Goal: Task Accomplishment & Management: Manage account settings

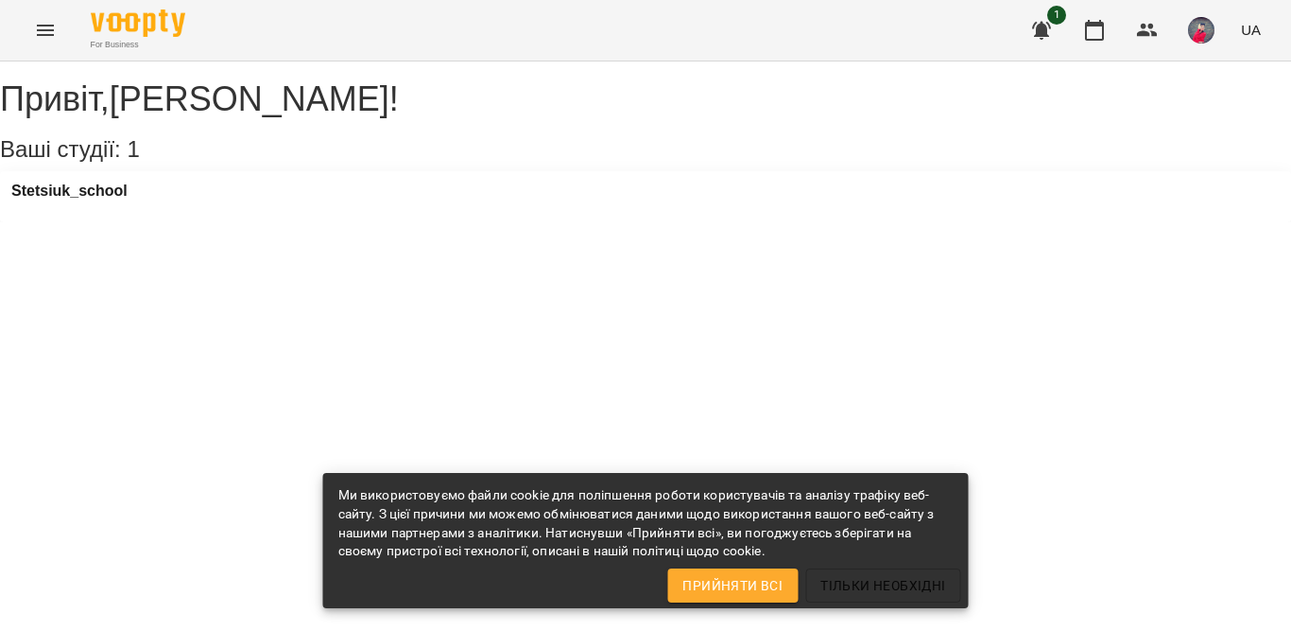
click at [36, 26] on icon "Menu" at bounding box center [45, 30] width 23 height 23
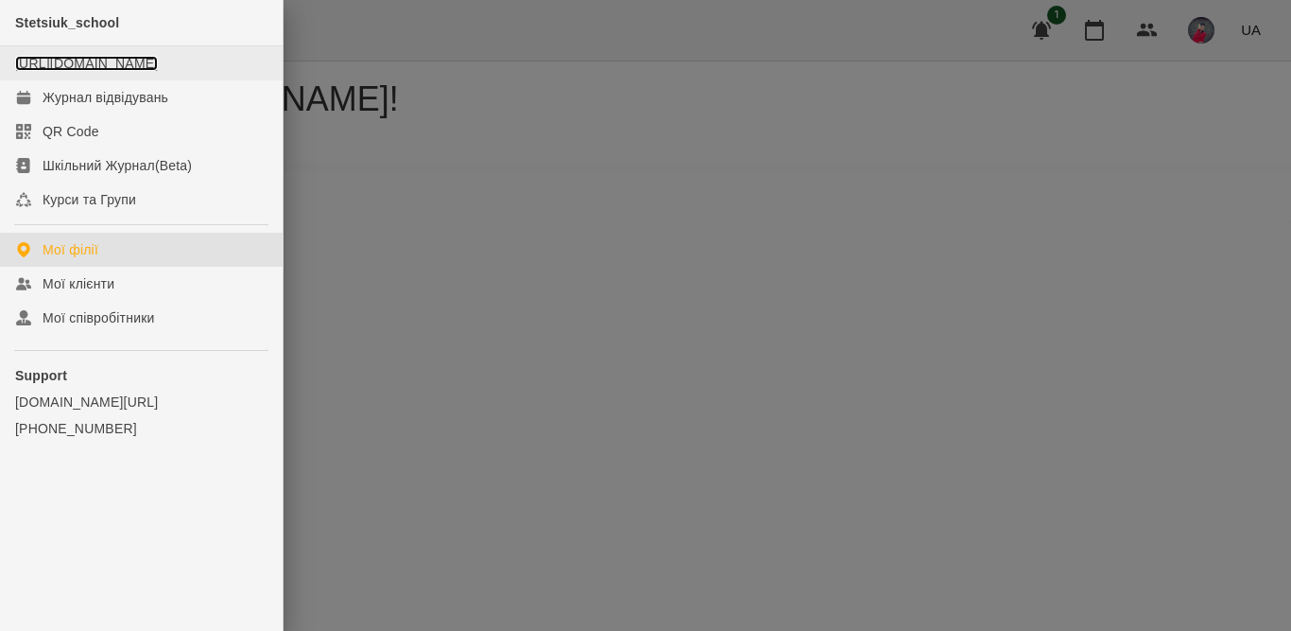
click at [128, 71] on link "[URL][DOMAIN_NAME]" at bounding box center [86, 63] width 143 height 15
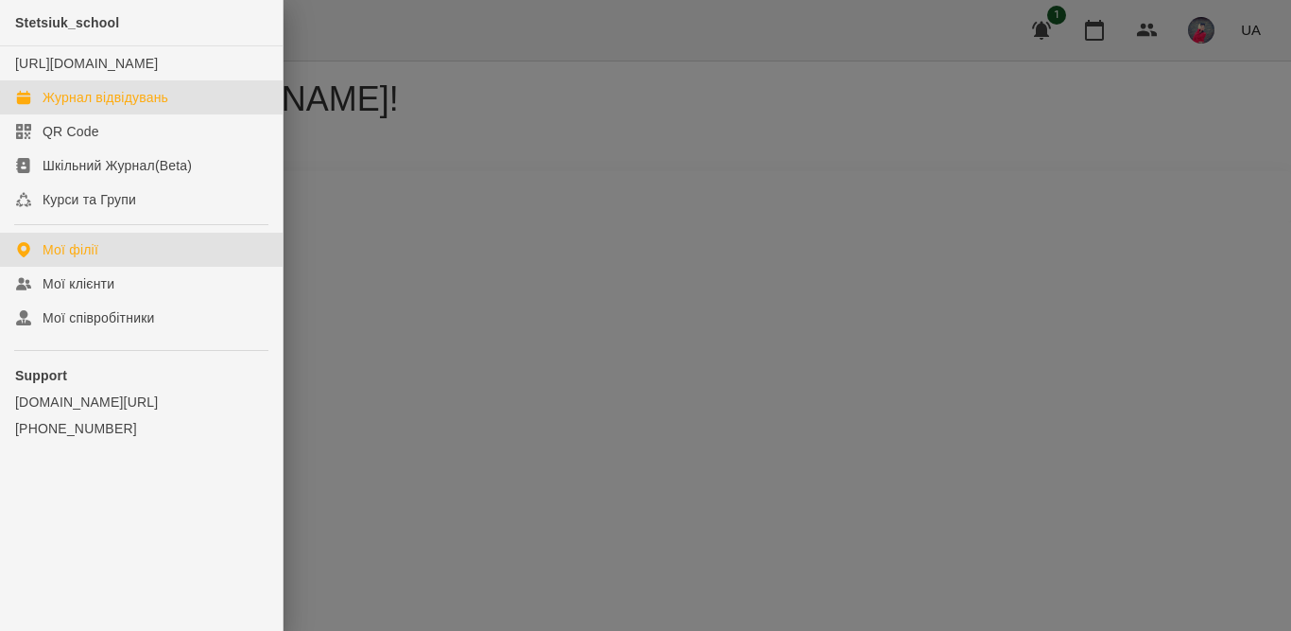
click at [67, 114] on link "Журнал відвідувань" at bounding box center [141, 97] width 283 height 34
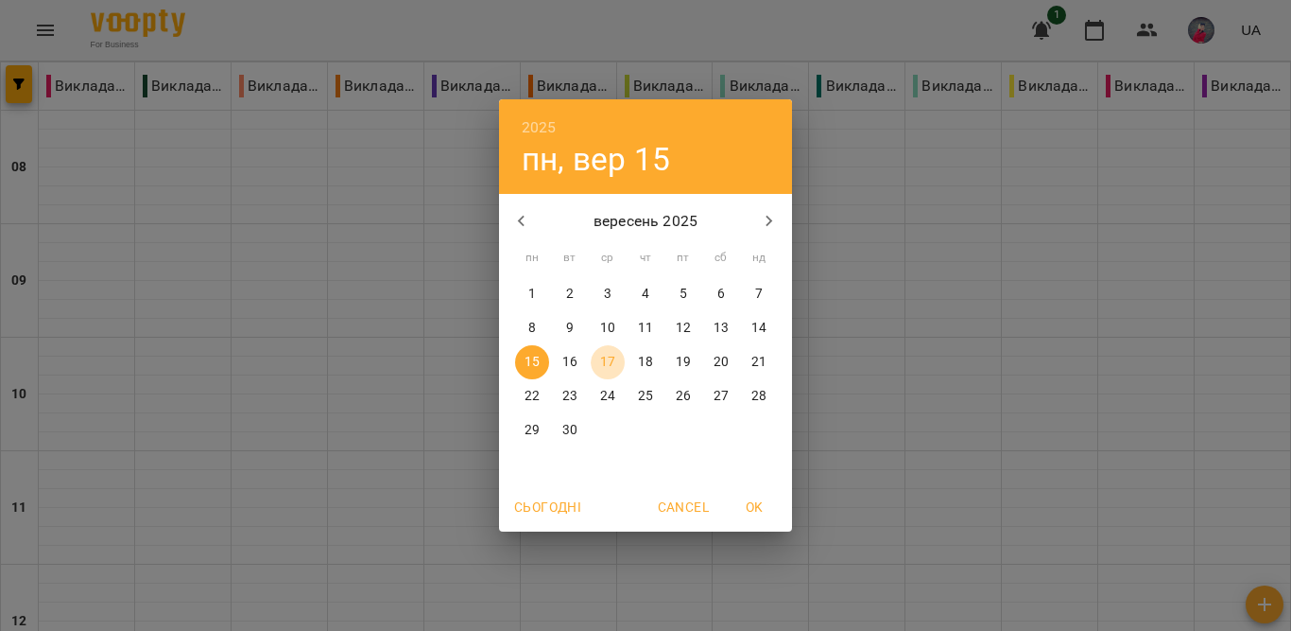
click at [601, 362] on p "17" at bounding box center [607, 362] width 15 height 19
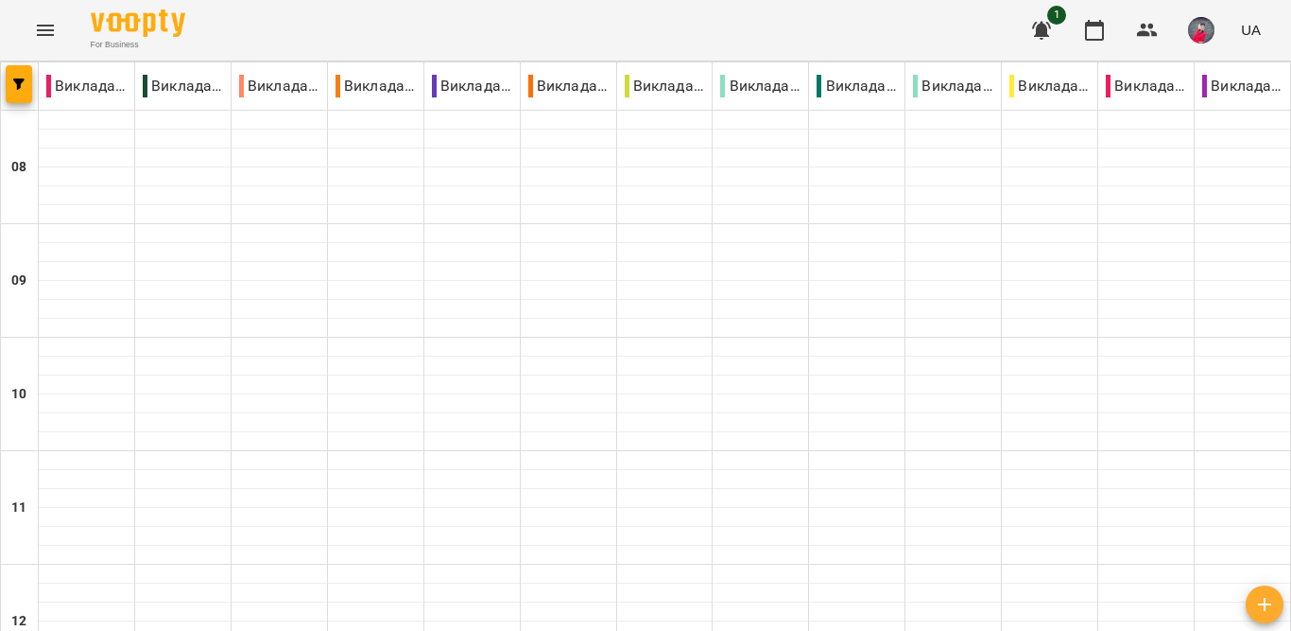
scroll to position [425, 0]
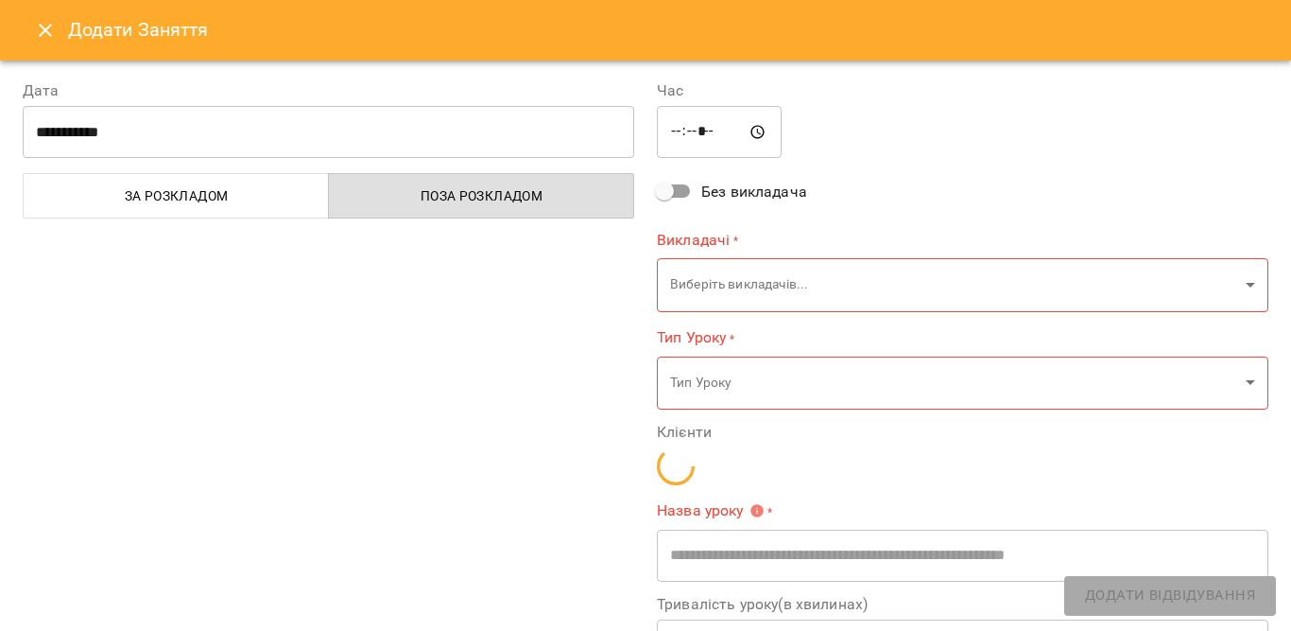
type input "**********"
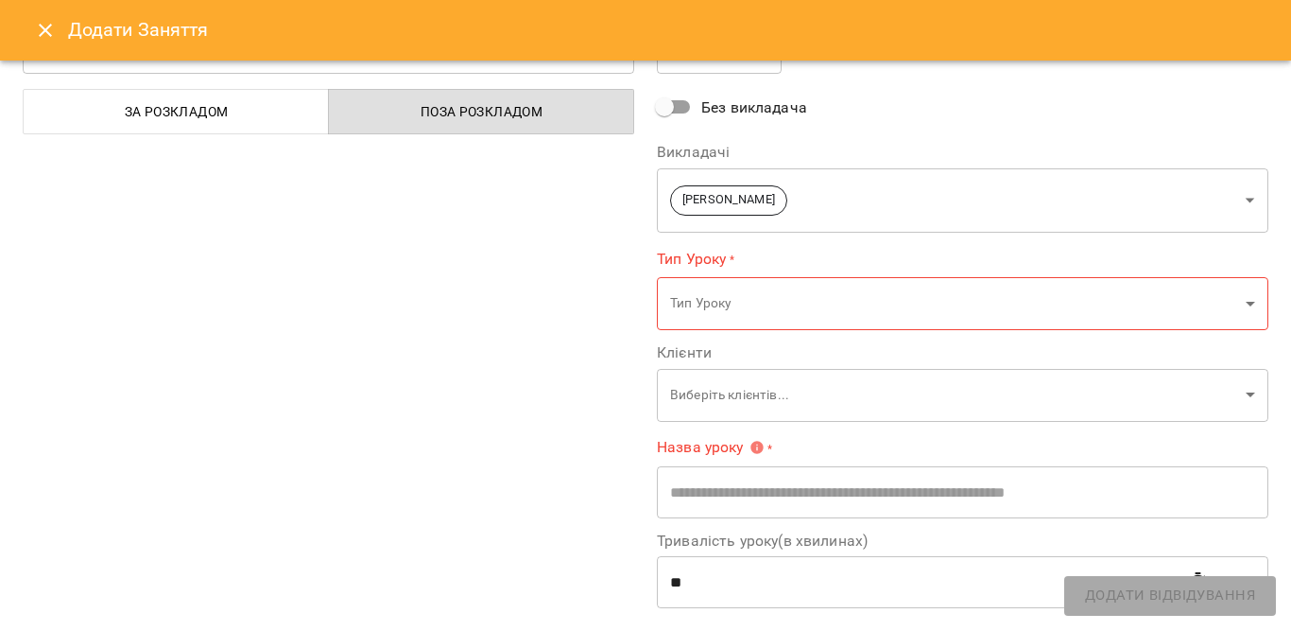
scroll to position [84, 0]
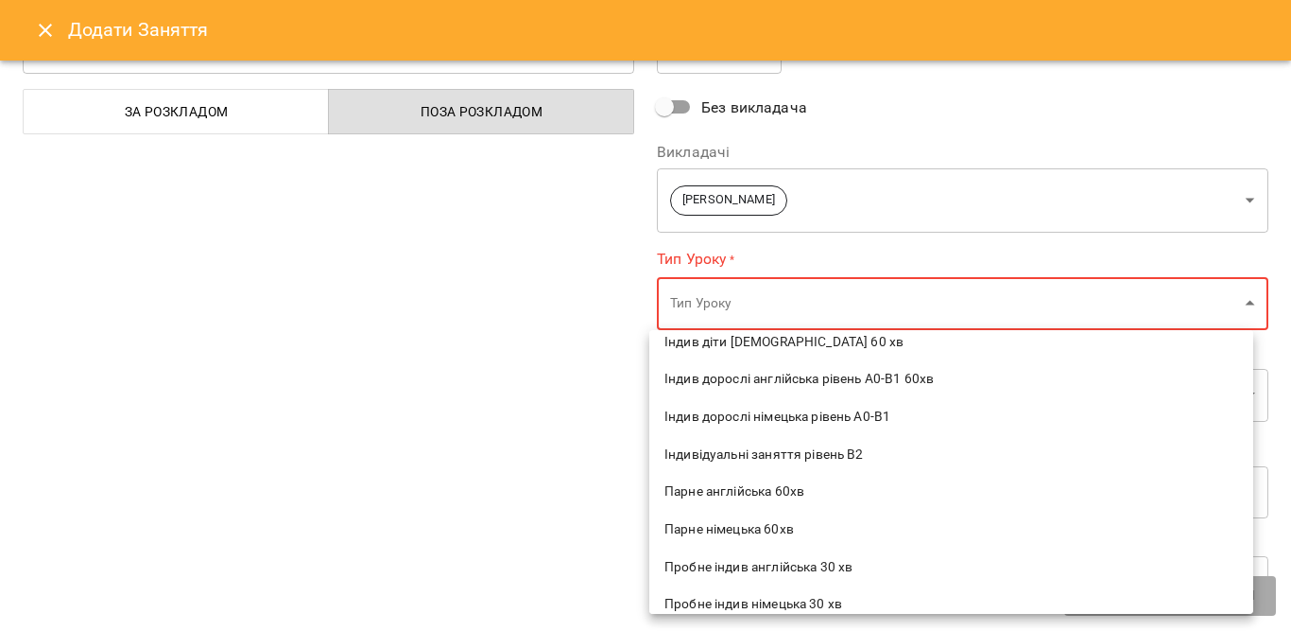
scroll to position [431, 0]
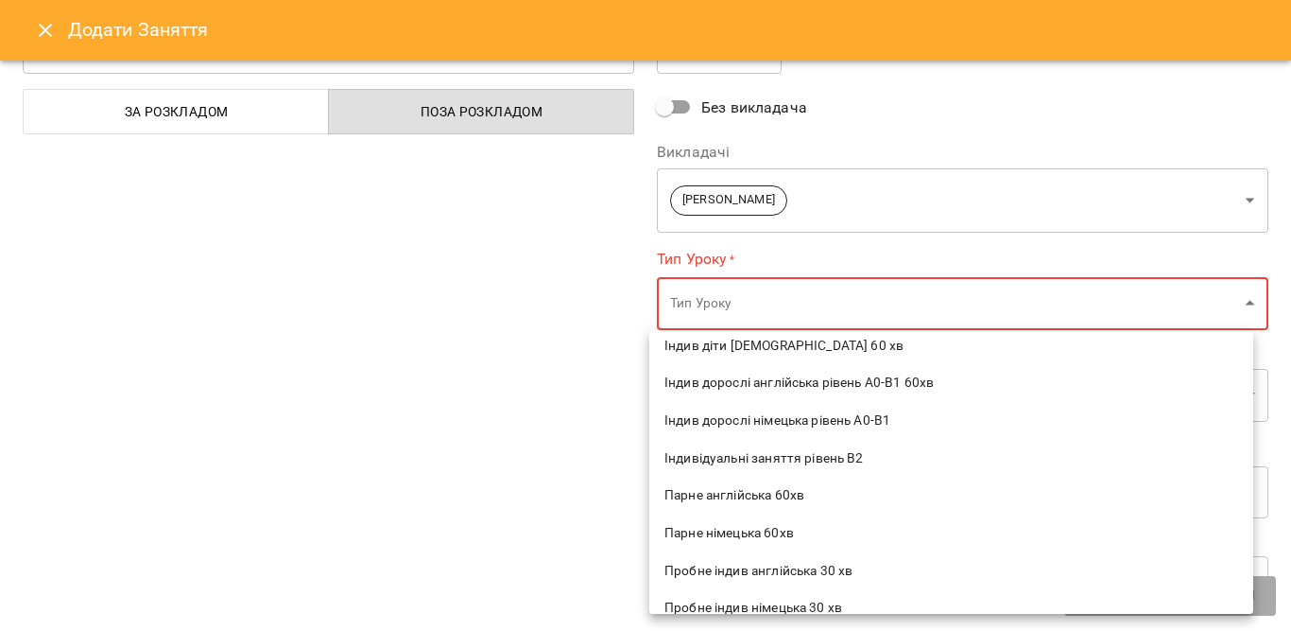
click at [804, 423] on span "Індив дорослі німецька рівень А0-В1" at bounding box center [952, 420] width 574 height 19
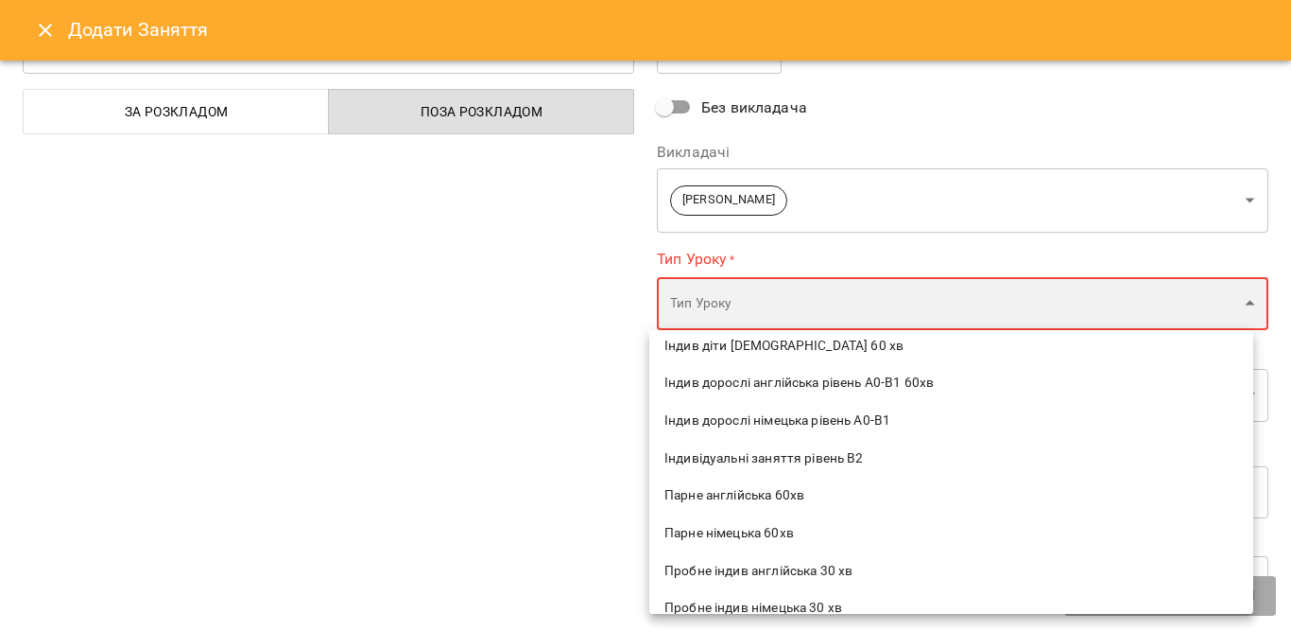
type input "**********"
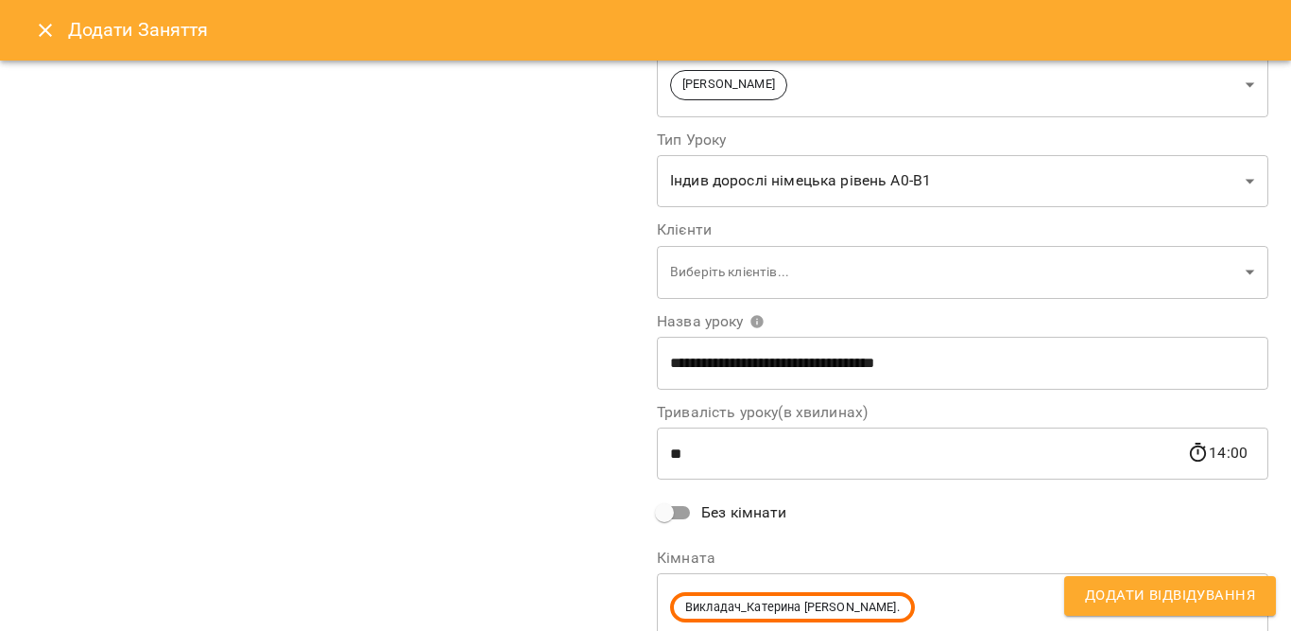
scroll to position [200, 0]
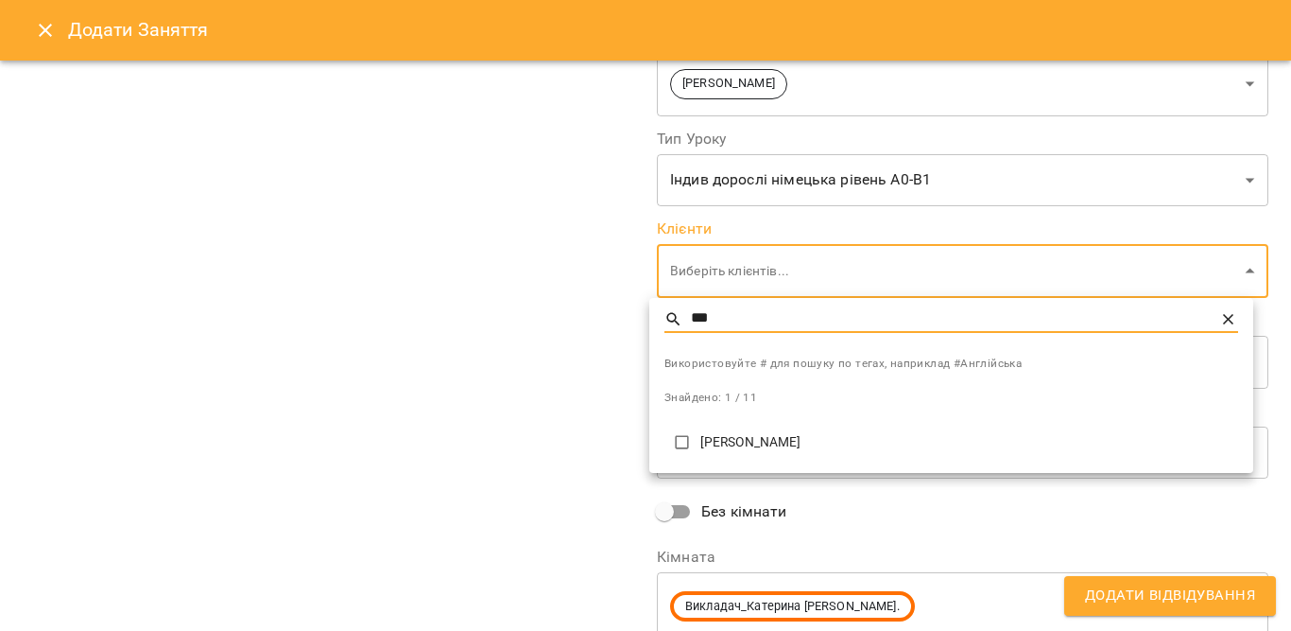
type input "***"
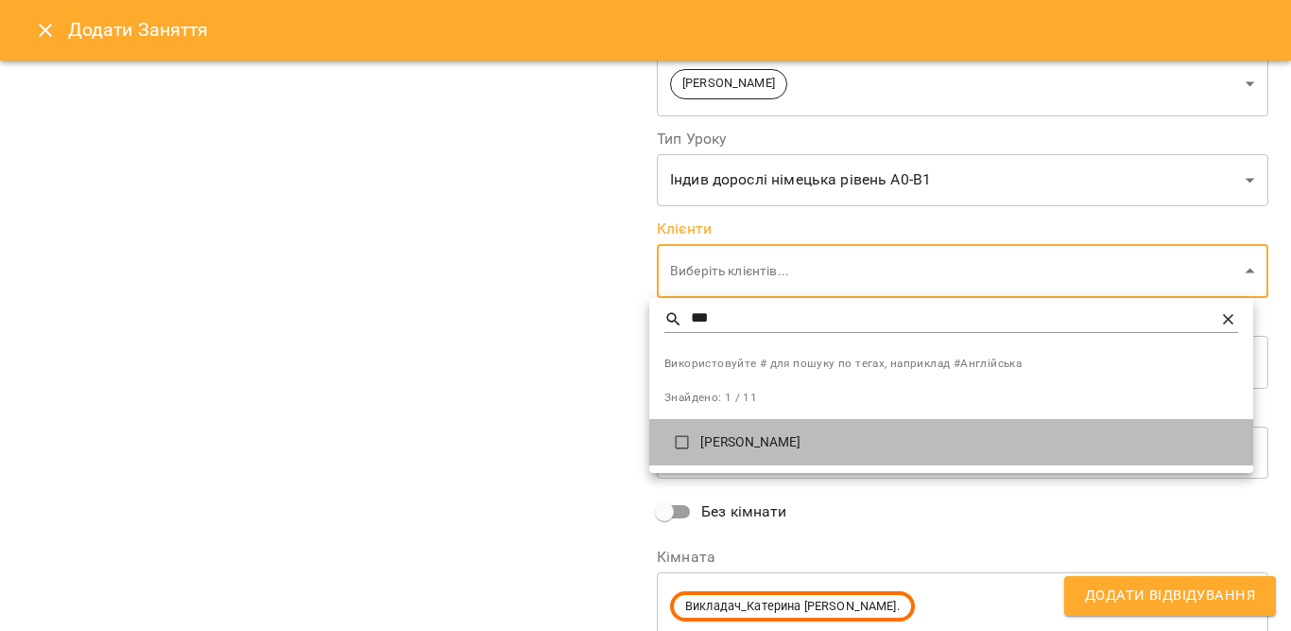
click at [825, 446] on p "[PERSON_NAME]" at bounding box center [969, 442] width 538 height 19
type input "**********"
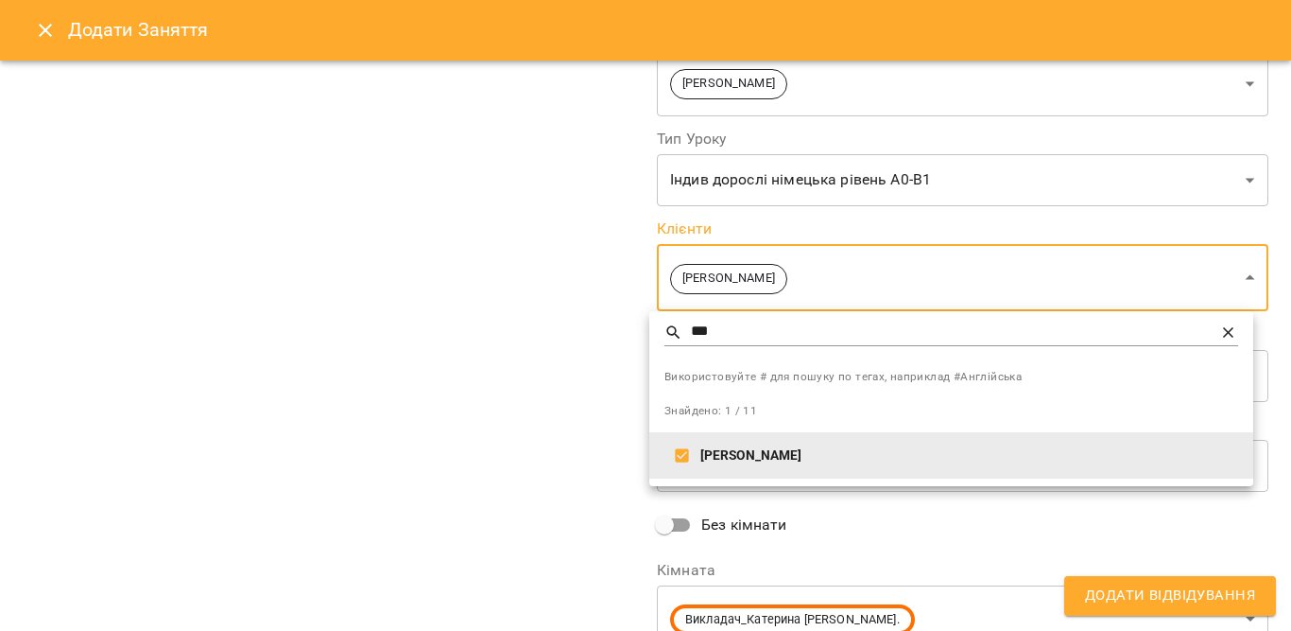
drag, startPoint x: 1289, startPoint y: 286, endPoint x: 1290, endPoint y: 380, distance: 93.6
click at [1290, 380] on div at bounding box center [645, 315] width 1291 height 631
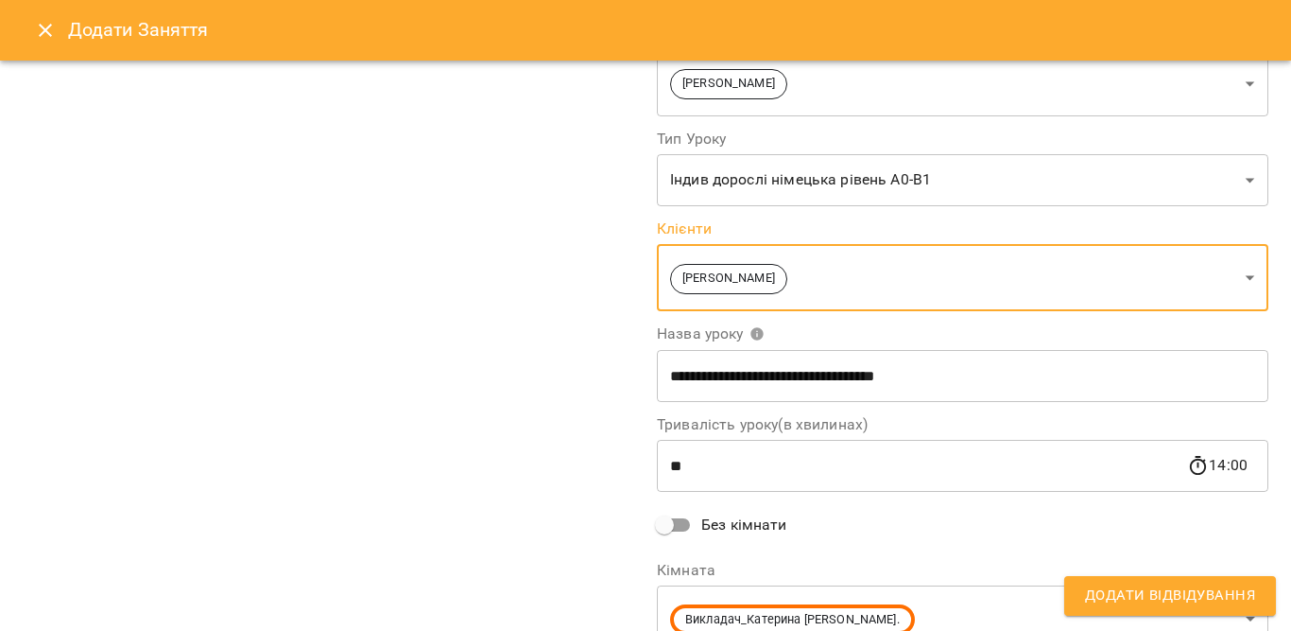
click at [1188, 597] on span "Додати Відвідування" at bounding box center [1170, 595] width 170 height 25
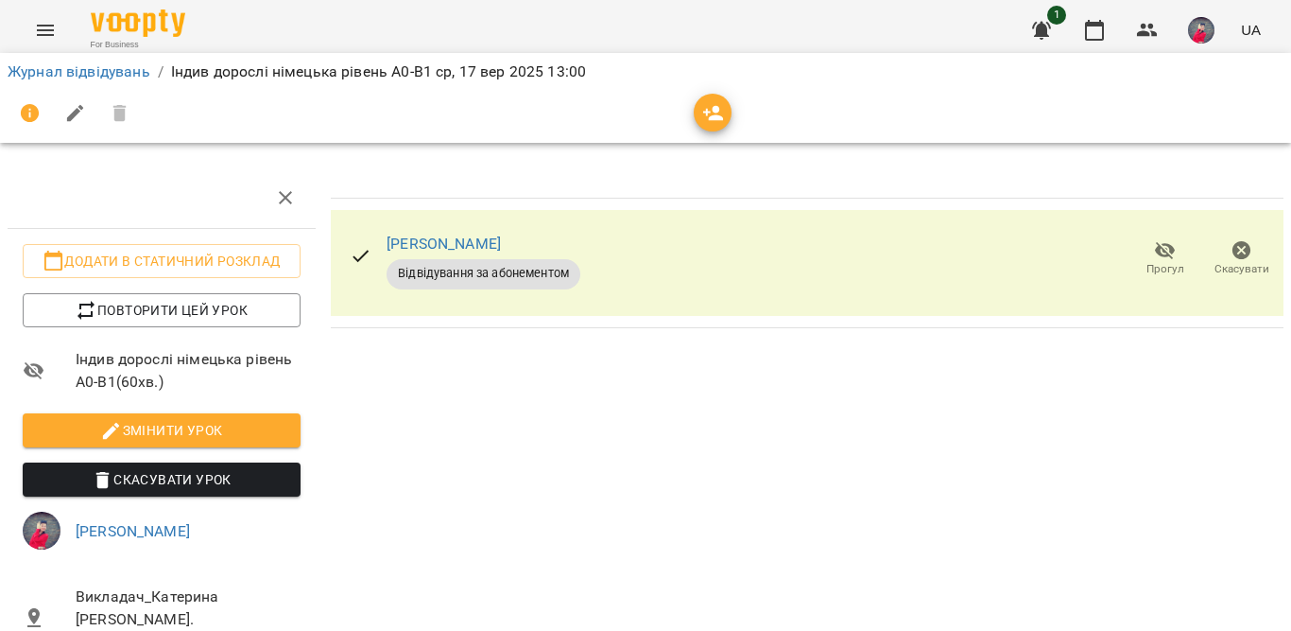
click at [1202, 38] on img "button" at bounding box center [1201, 30] width 26 height 26
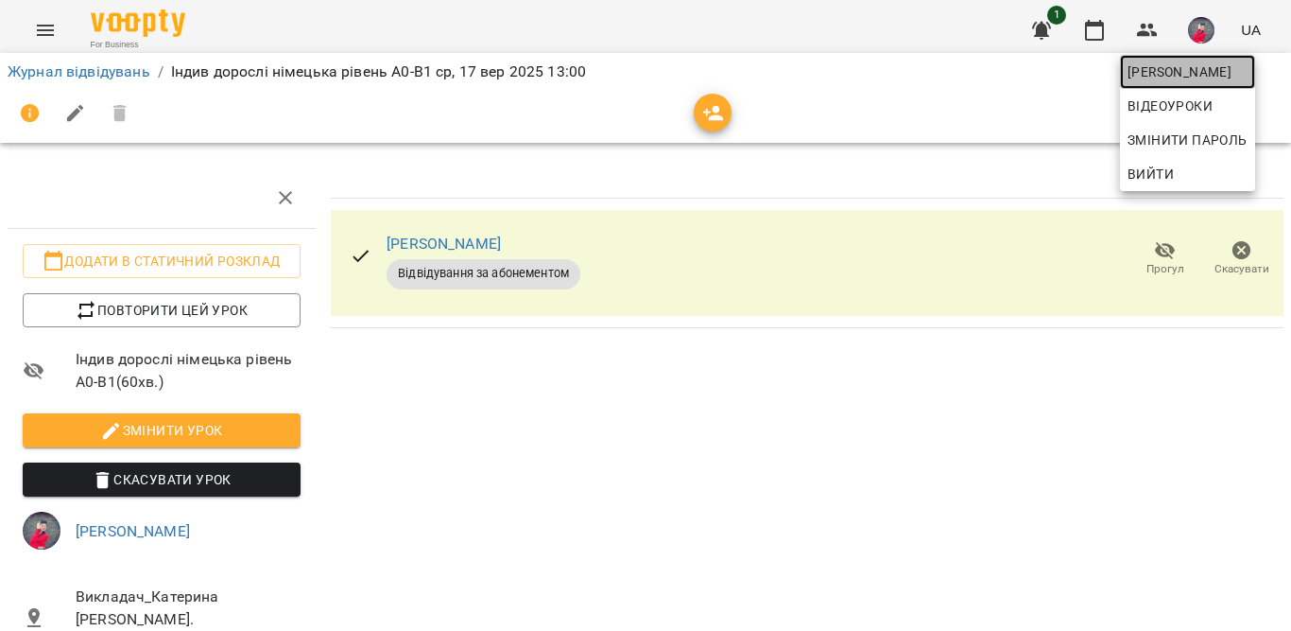
click at [1150, 71] on span "[PERSON_NAME]" at bounding box center [1188, 72] width 120 height 23
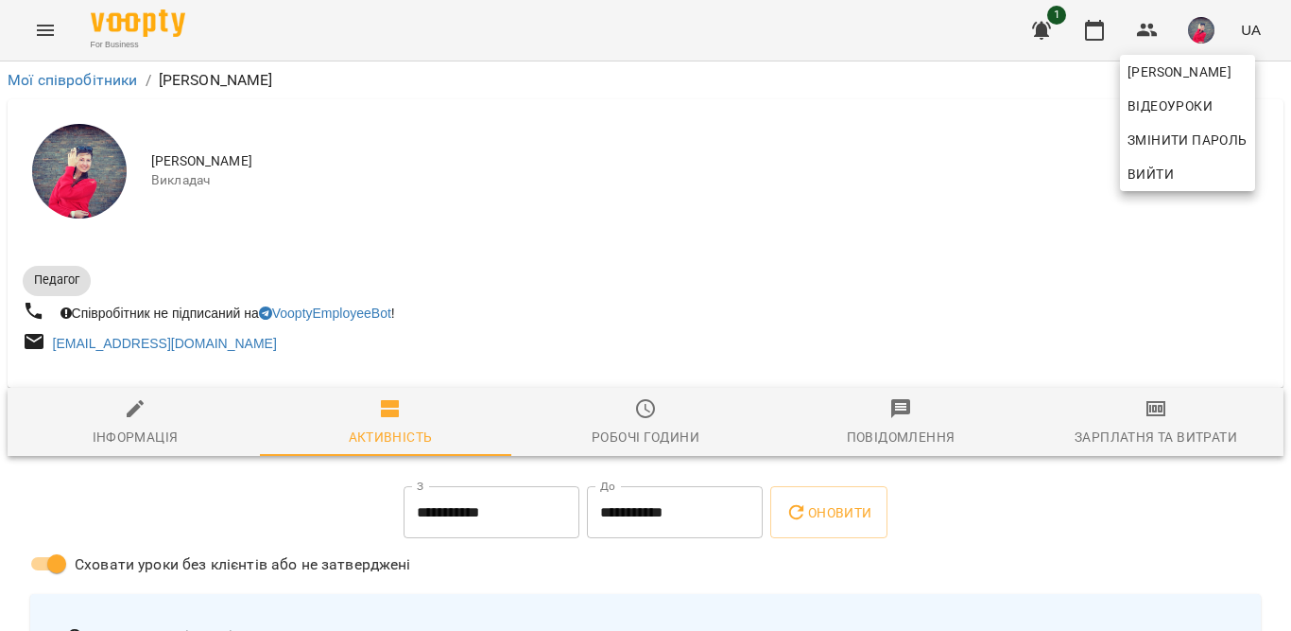
drag, startPoint x: 1290, startPoint y: 147, endPoint x: 1288, endPoint y: 244, distance: 97.4
click at [1288, 244] on div at bounding box center [645, 315] width 1291 height 631
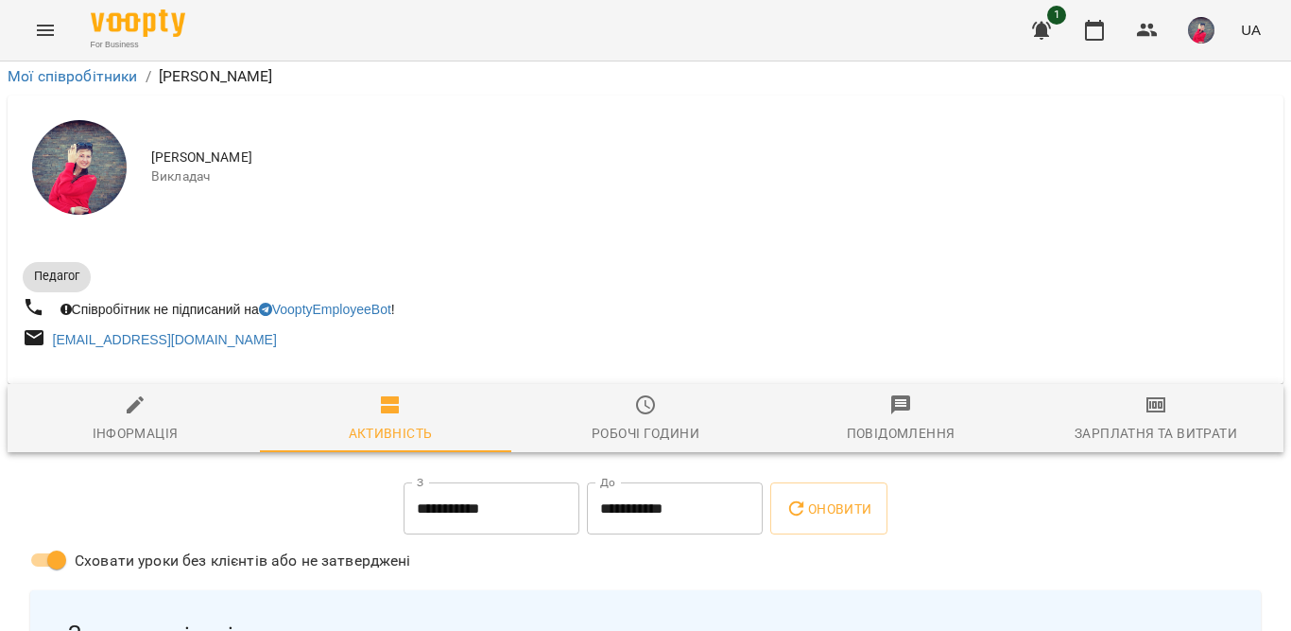
scroll to position [1474, 0]
